Goal: Transaction & Acquisition: Subscribe to service/newsletter

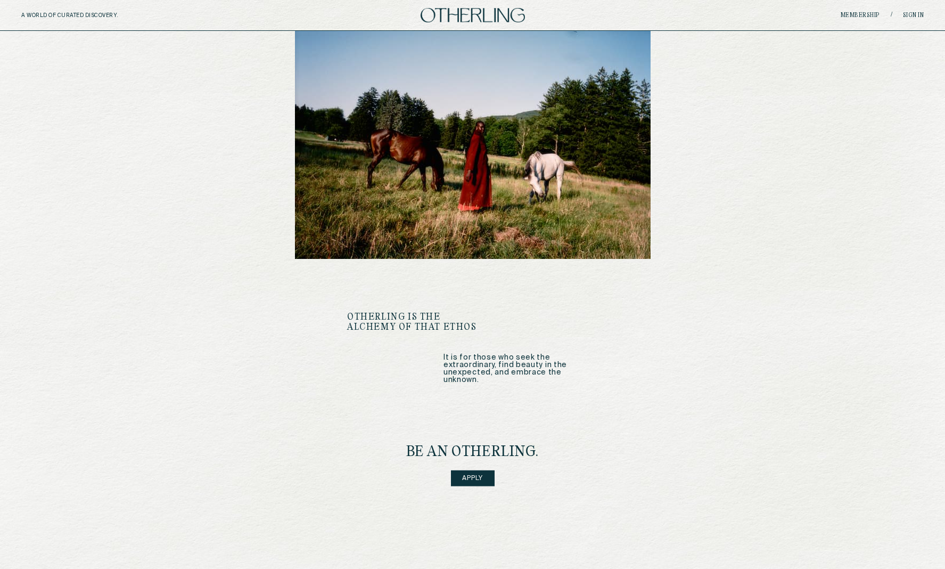
scroll to position [1204, 0]
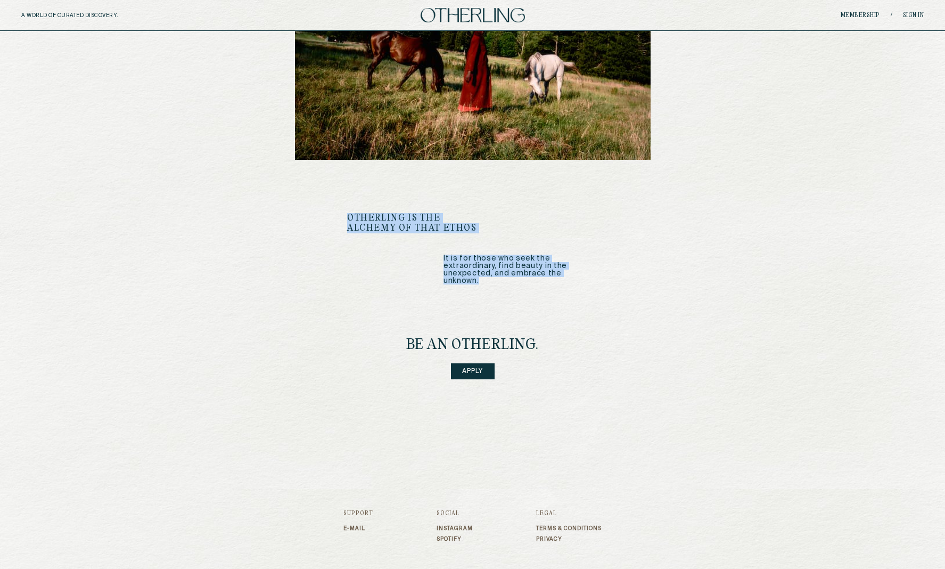
drag, startPoint x: 340, startPoint y: 183, endPoint x: 629, endPoint y: 250, distance: 296.6
copy div "OTHERLING IS THE ALCHEMY OF THAT ETHOS It is for those who seek the extraordina…"
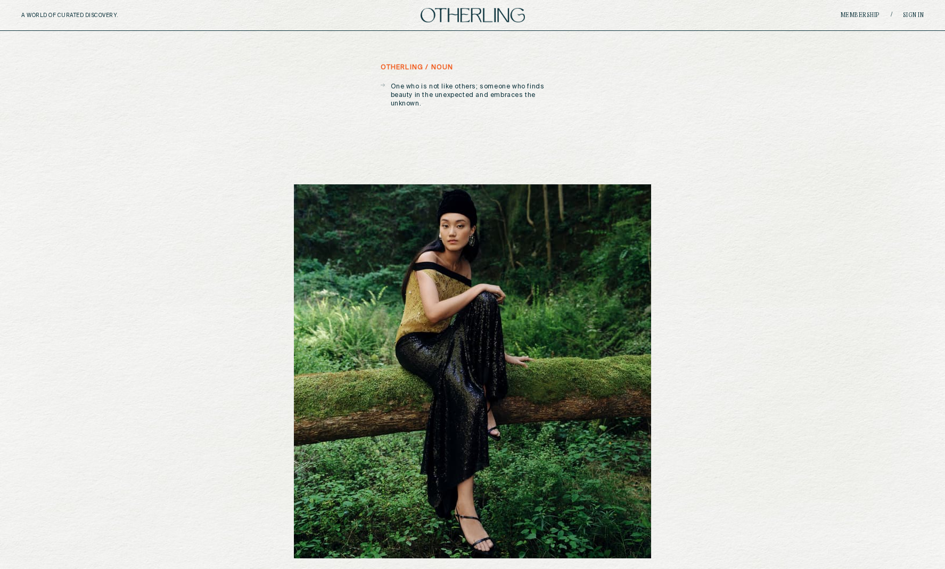
scroll to position [0, 0]
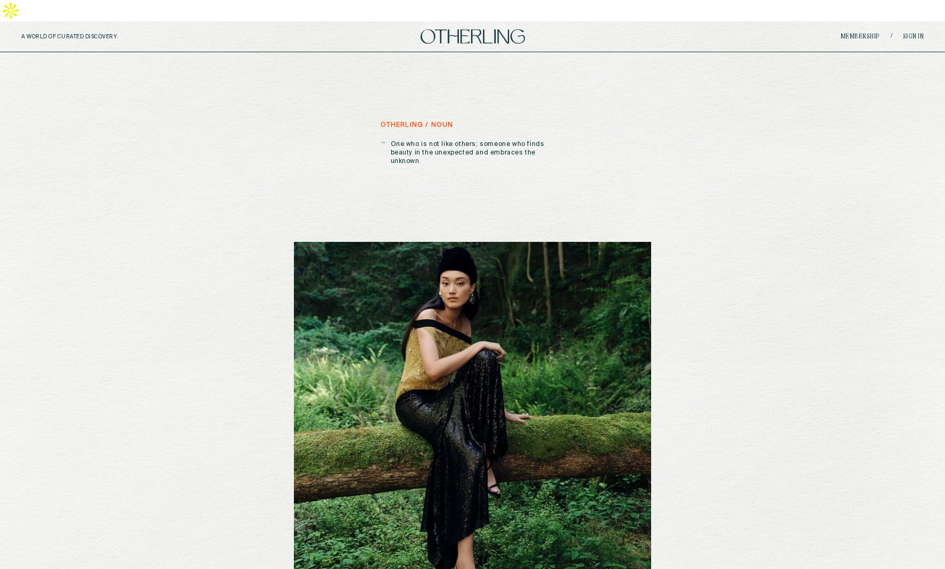
click at [848, 32] on div "Membership / Sign in" at bounding box center [773, 36] width 301 height 8
click at [850, 34] on link "Membership" at bounding box center [860, 37] width 39 height 6
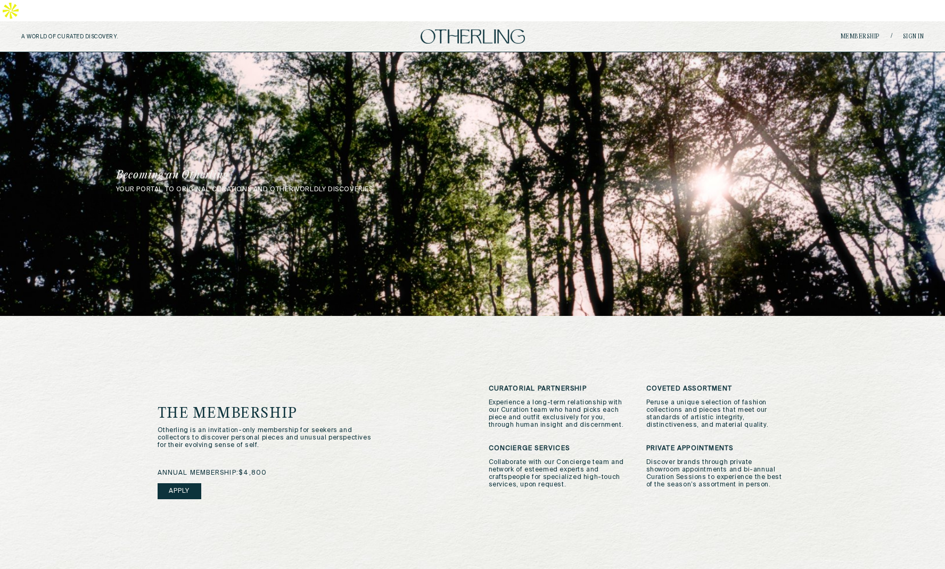
drag, startPoint x: 446, startPoint y: 13, endPoint x: 81, endPoint y: 309, distance: 469.7
drag, startPoint x: 648, startPoint y: 179, endPoint x: 1017, endPoint y: 138, distance: 371.8
click at [944, 138] on html "A WORLD OF CURATED DISCOVERY. Membership / Sign in your portal to original cura…" at bounding box center [472, 481] width 945 height 962
drag, startPoint x: 623, startPoint y: 105, endPoint x: 652, endPoint y: 141, distance: 45.8
click at [536, 203] on div "your portal to original curations and otherworldly discoveries. Becoming an Oth…" at bounding box center [472, 184] width 945 height 264
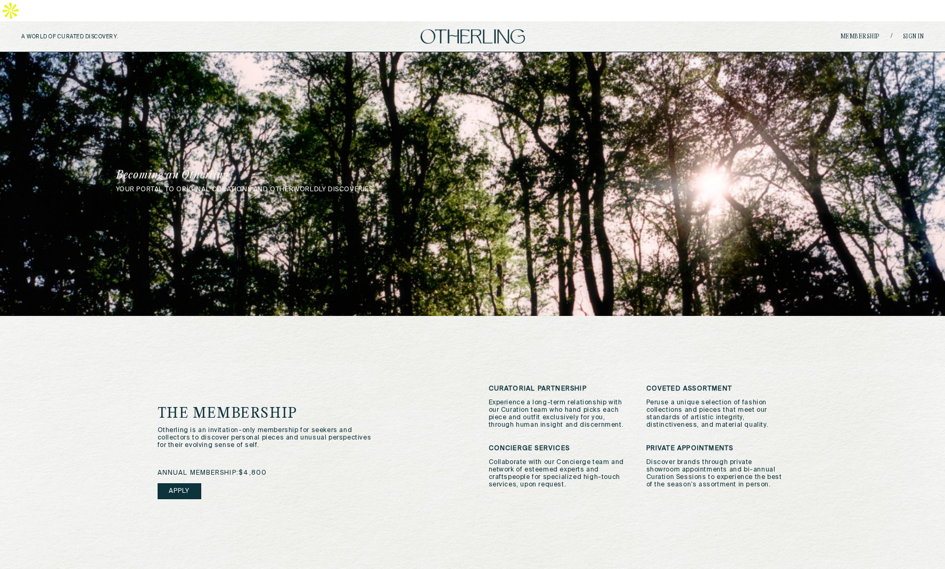
click at [730, 142] on div "your portal to original curations and otherworldly discoveries. Becoming an Oth…" at bounding box center [472, 184] width 945 height 264
click at [49, 34] on h5 "A WORLD OF CURATED DISCOVERY." at bounding box center [92, 37] width 143 height 6
click at [476, 29] on img at bounding box center [473, 36] width 104 height 14
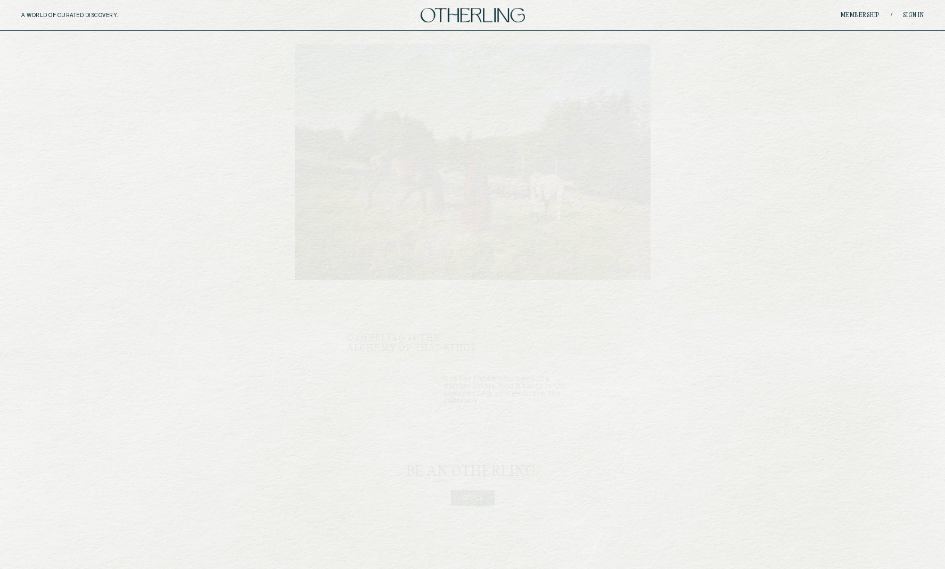
scroll to position [1204, 0]
